Goal: Connect with others: Connect with others

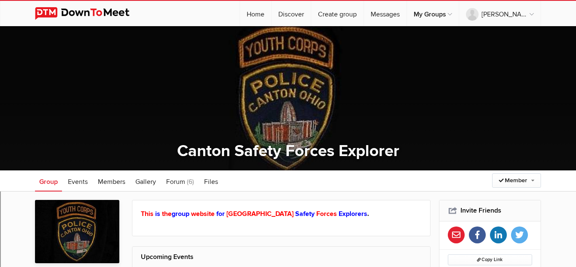
click at [90, 17] on img at bounding box center [89, 13] width 108 height 13
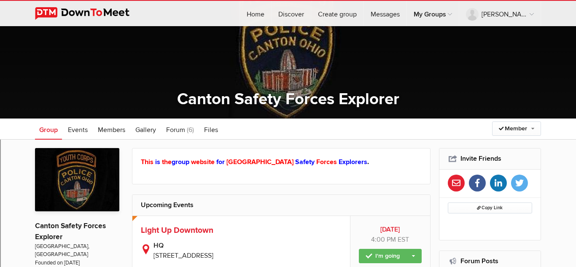
scroll to position [24, 0]
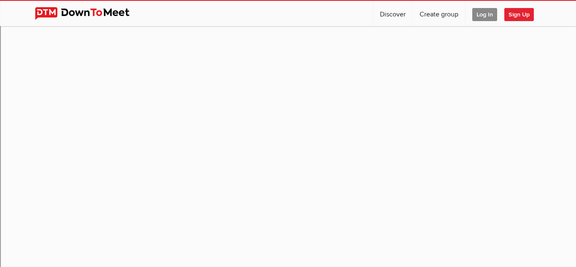
click at [491, 16] on span "Log In" at bounding box center [485, 14] width 25 height 13
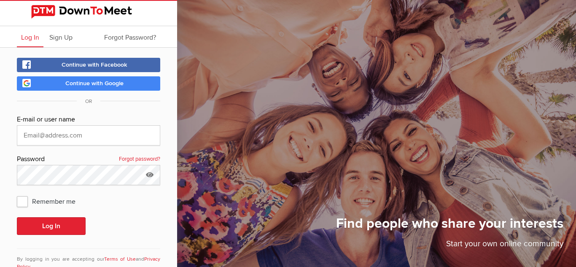
click at [111, 89] on link "Continue with Google" at bounding box center [88, 83] width 143 height 14
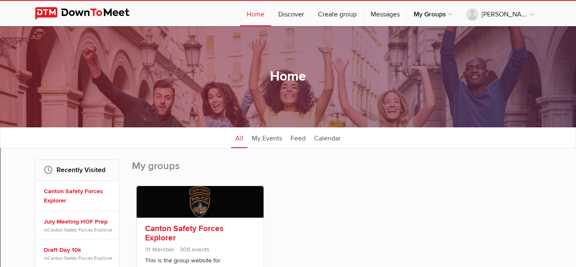
click at [218, 235] on h3 "Canton Safety Forces Explorer" at bounding box center [200, 233] width 110 height 19
